Goal: Task Accomplishment & Management: Use online tool/utility

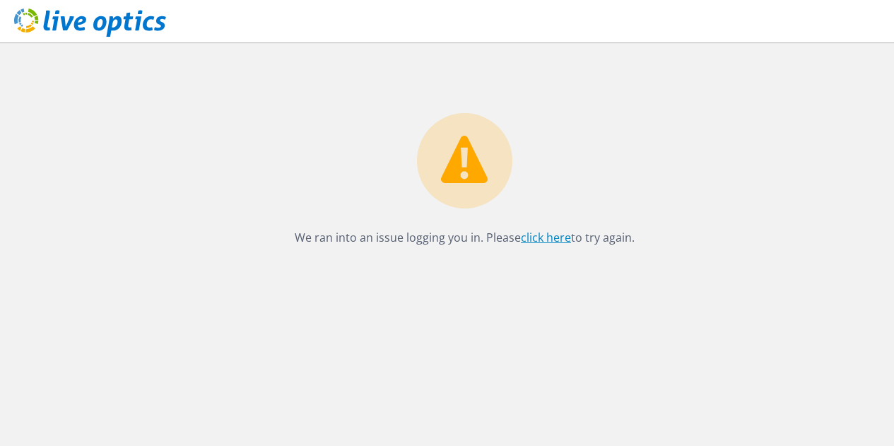
click at [553, 237] on link "click here" at bounding box center [546, 238] width 50 height 16
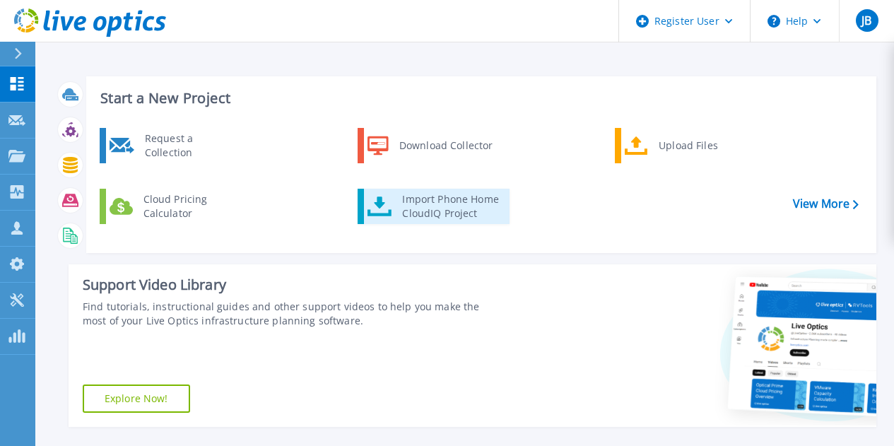
click at [393, 196] on link "Import Phone Home CloudIQ Project" at bounding box center [434, 206] width 152 height 35
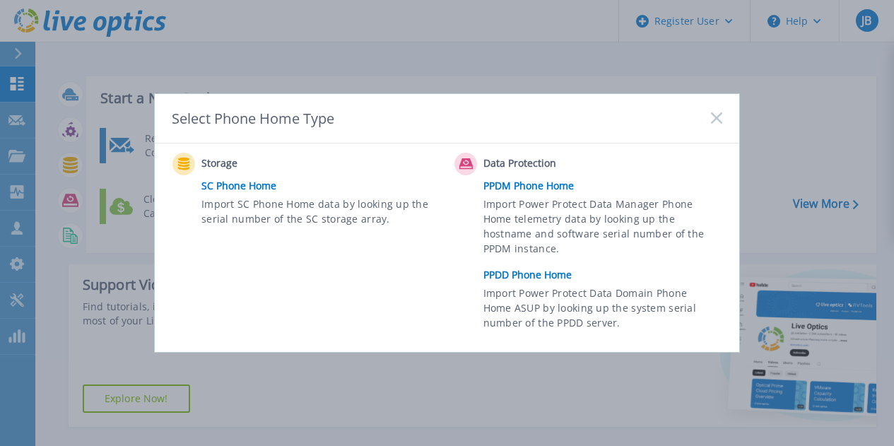
click at [548, 278] on link "PPDD Phone Home" at bounding box center [606, 274] width 246 height 21
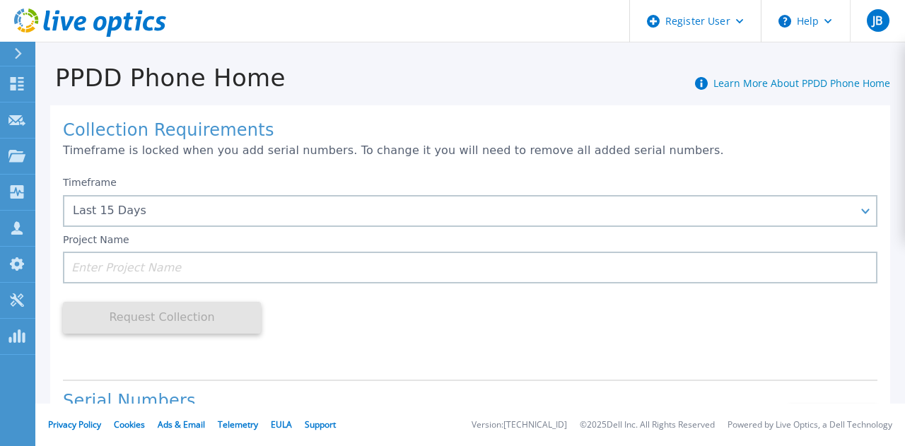
click at [548, 278] on input at bounding box center [470, 268] width 814 height 32
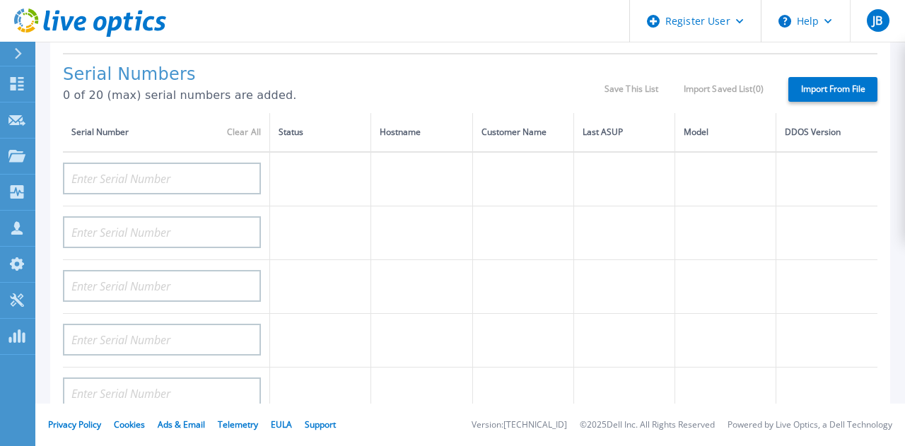
scroll to position [326, 0]
type input "ITEC"
click at [236, 203] on td at bounding box center [166, 180] width 207 height 54
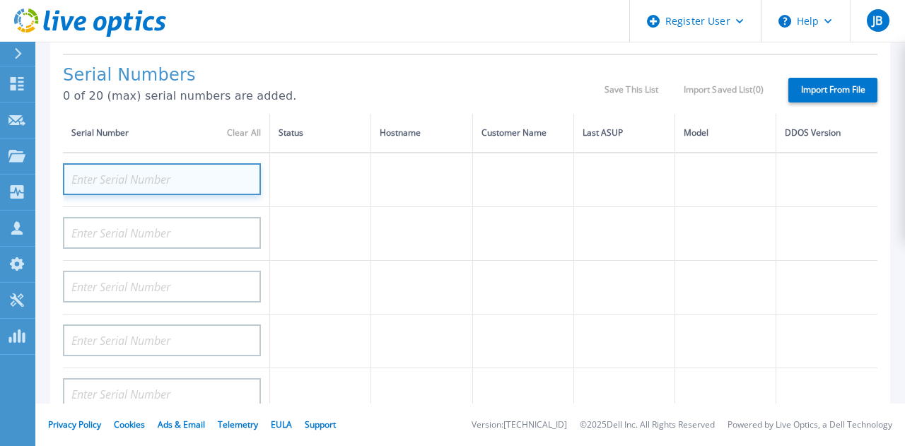
click at [240, 189] on input at bounding box center [162, 179] width 198 height 32
paste input "APX00230405526"
type input "APX00230405526"
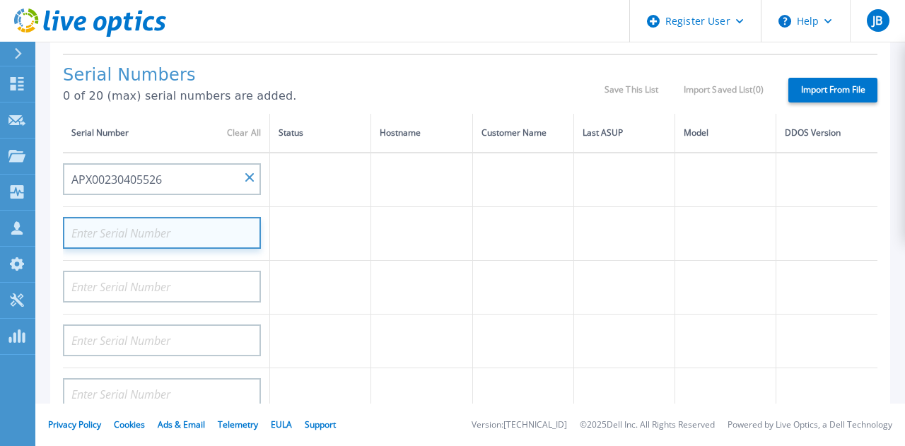
click at [220, 230] on input at bounding box center [162, 233] width 198 height 32
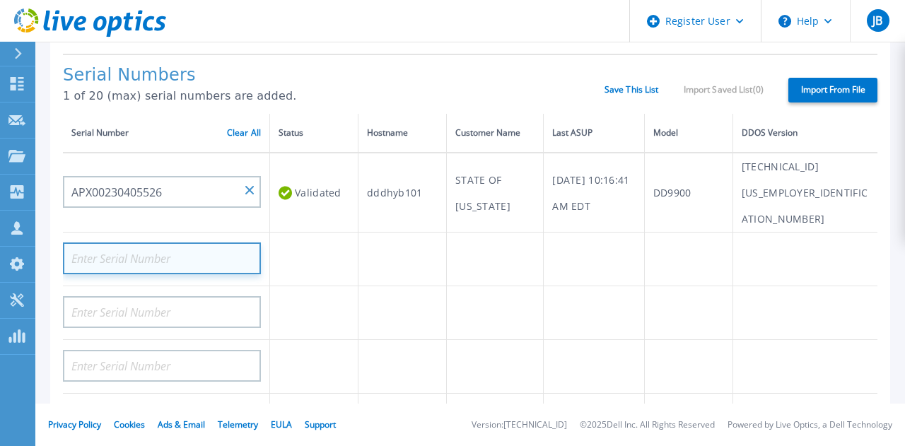
paste input "APX00230400009"
type input "APX00230400009"
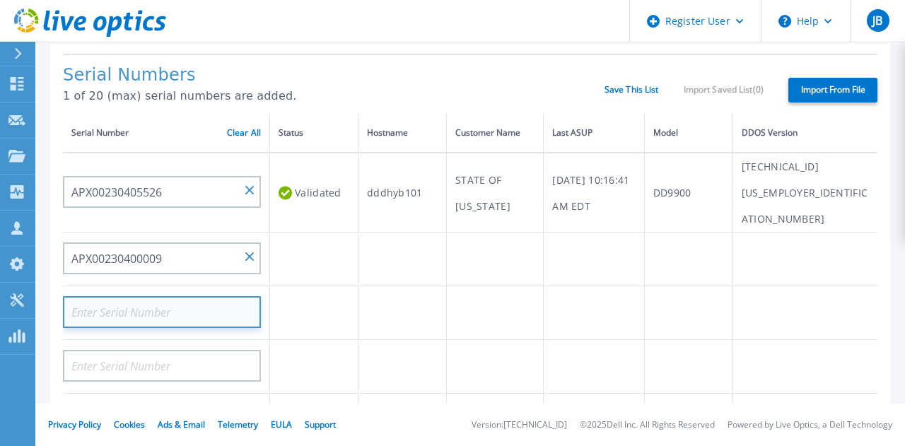
click at [201, 296] on input at bounding box center [162, 312] width 198 height 32
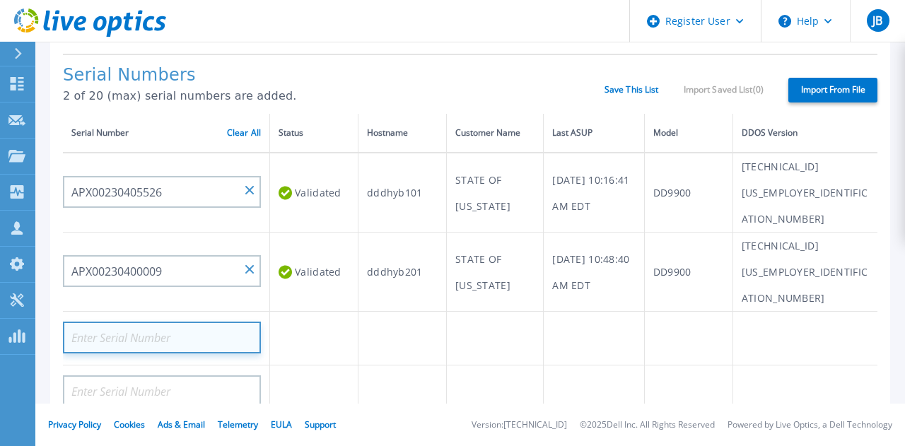
paste input "APX00230400010"
type input "APX00230400010"
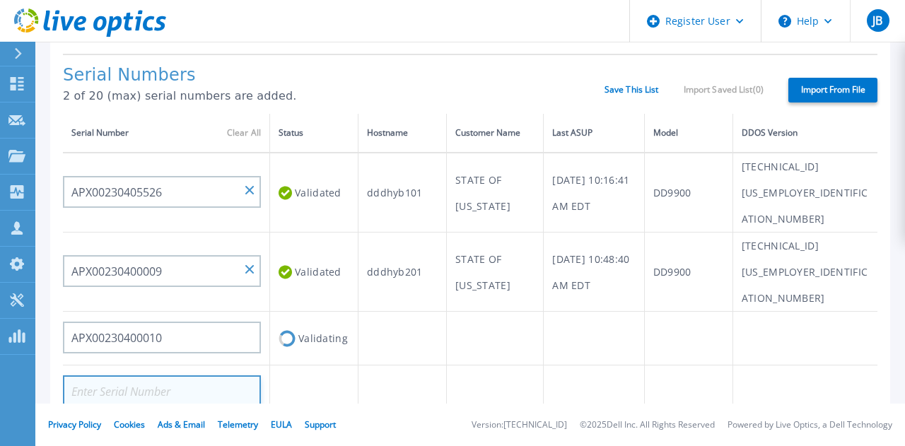
click at [232, 375] on input at bounding box center [162, 391] width 198 height 32
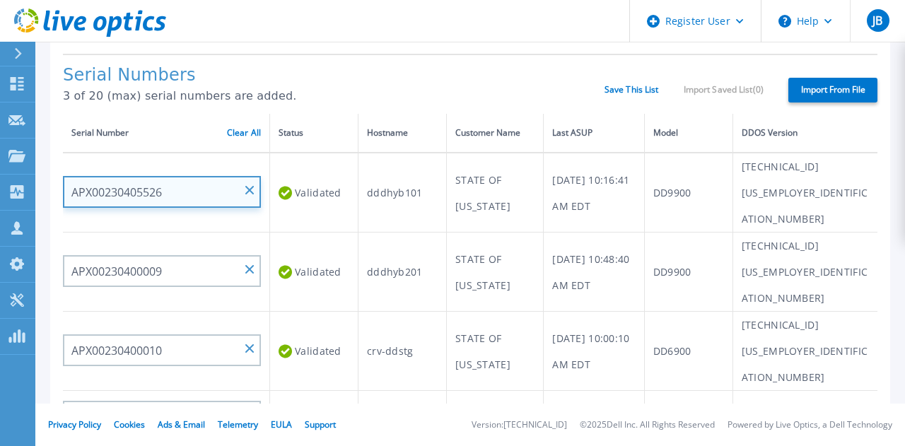
click at [194, 180] on input "APX00230405526" at bounding box center [162, 192] width 198 height 32
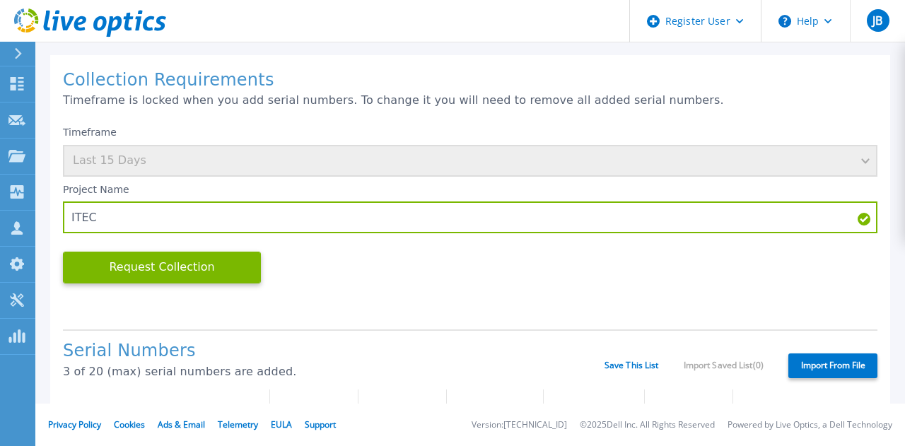
scroll to position [49, 0]
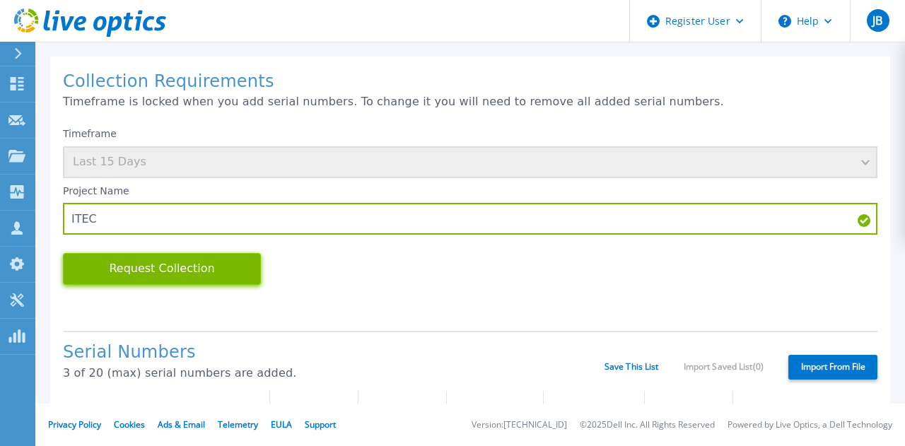
click at [252, 272] on button "Request Collection" at bounding box center [162, 269] width 198 height 32
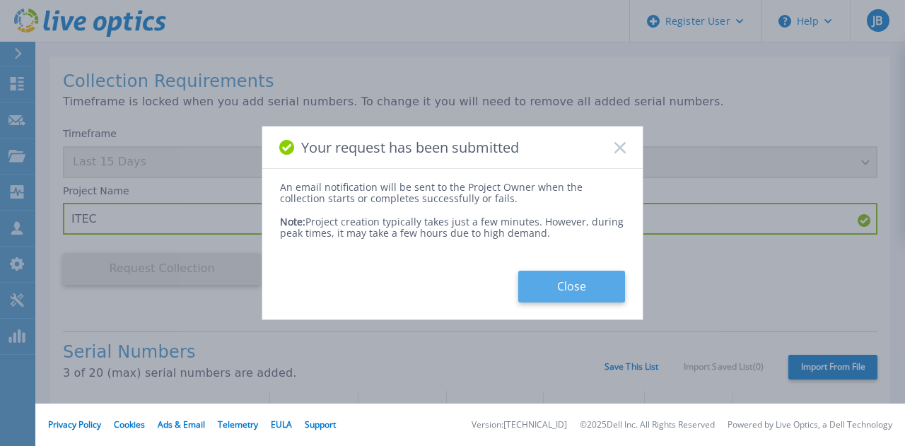
click at [589, 300] on button "Close" at bounding box center [571, 287] width 107 height 32
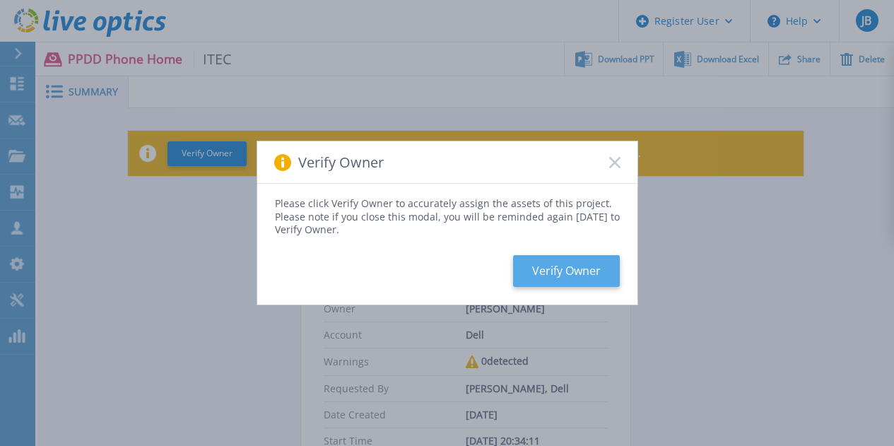
click at [567, 276] on button "Verify Owner" at bounding box center [566, 271] width 107 height 32
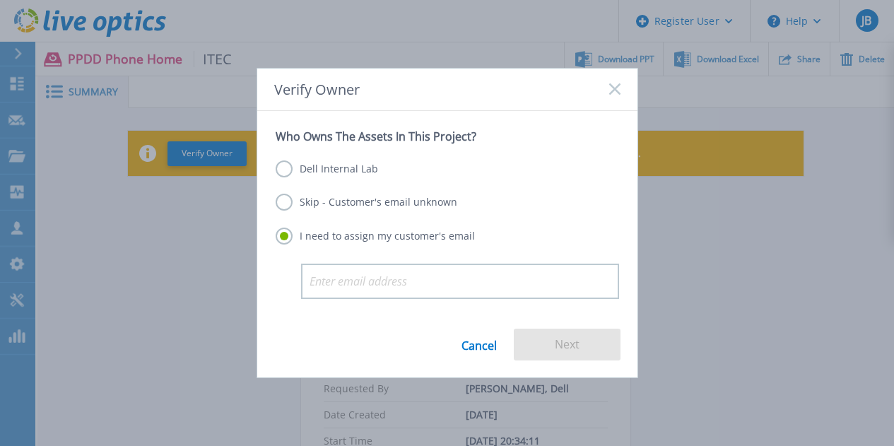
click at [368, 199] on label "Skip - Customer's email unknown" at bounding box center [367, 202] width 182 height 17
click at [0, 0] on input "Skip - Customer's email unknown" at bounding box center [0, 0] width 0 height 0
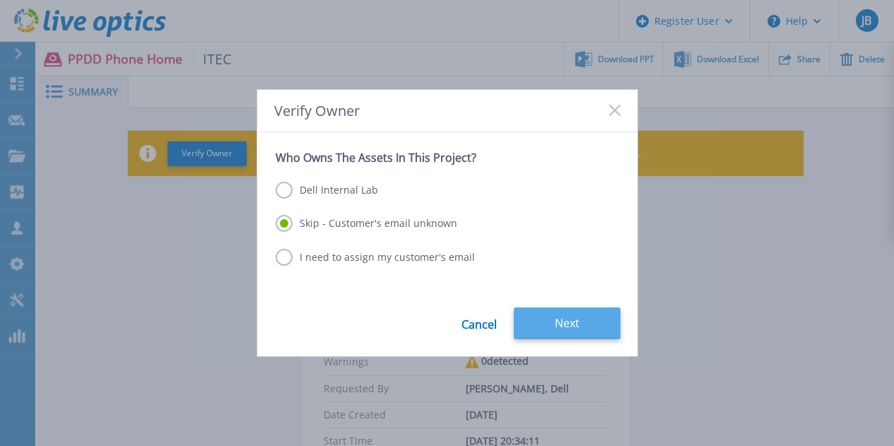
click at [545, 329] on button "Next" at bounding box center [567, 323] width 107 height 32
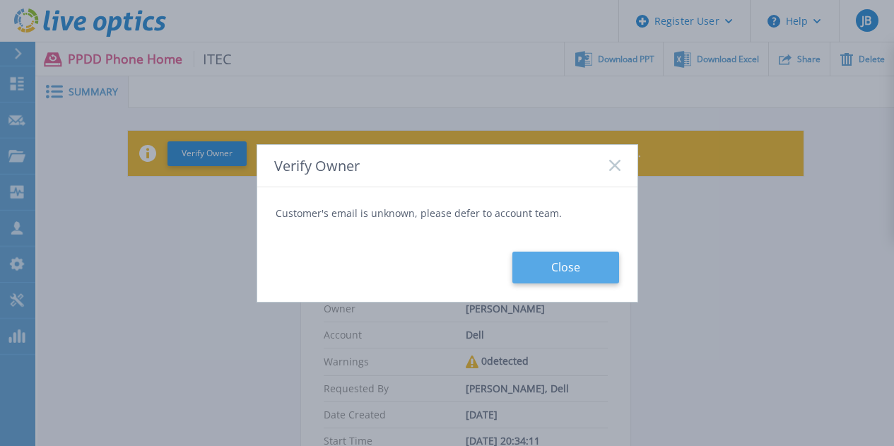
click at [539, 258] on button "Close" at bounding box center [565, 268] width 107 height 32
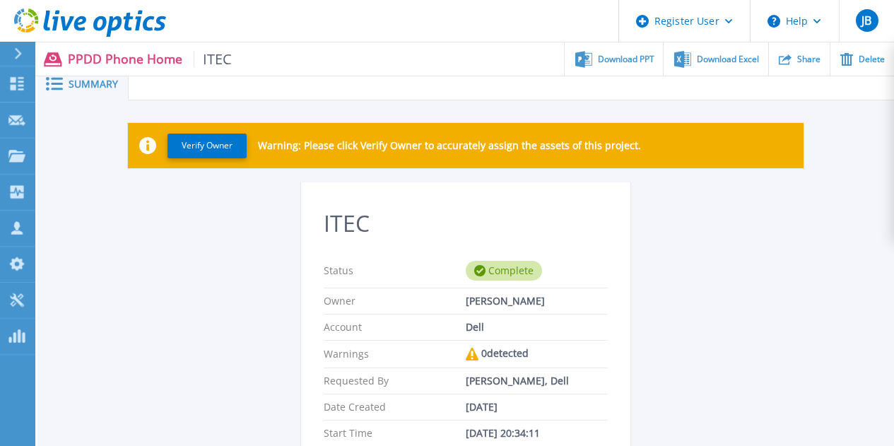
scroll to position [8, 0]
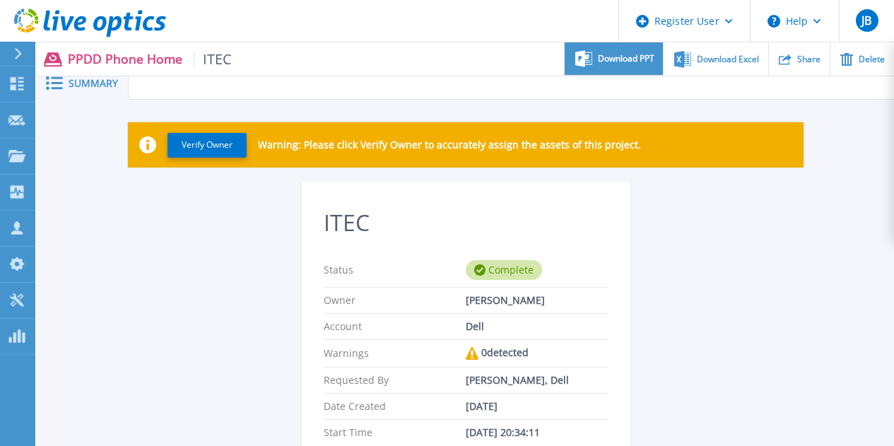
click at [615, 63] on span "Download PPT" at bounding box center [626, 58] width 57 height 8
